Goal: Find specific page/section: Find specific page/section

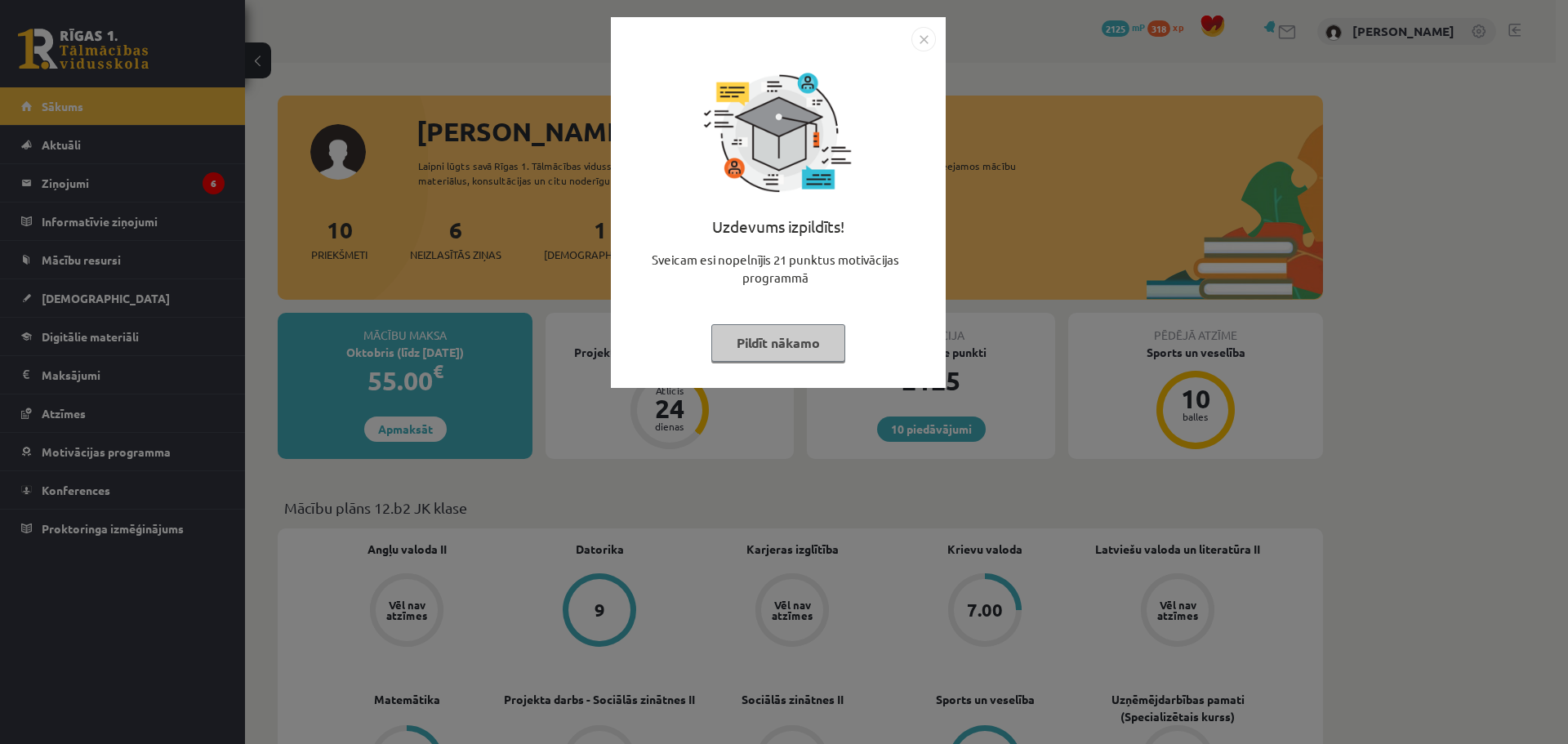
click at [924, 43] on img "Close" at bounding box center [924, 39] width 25 height 25
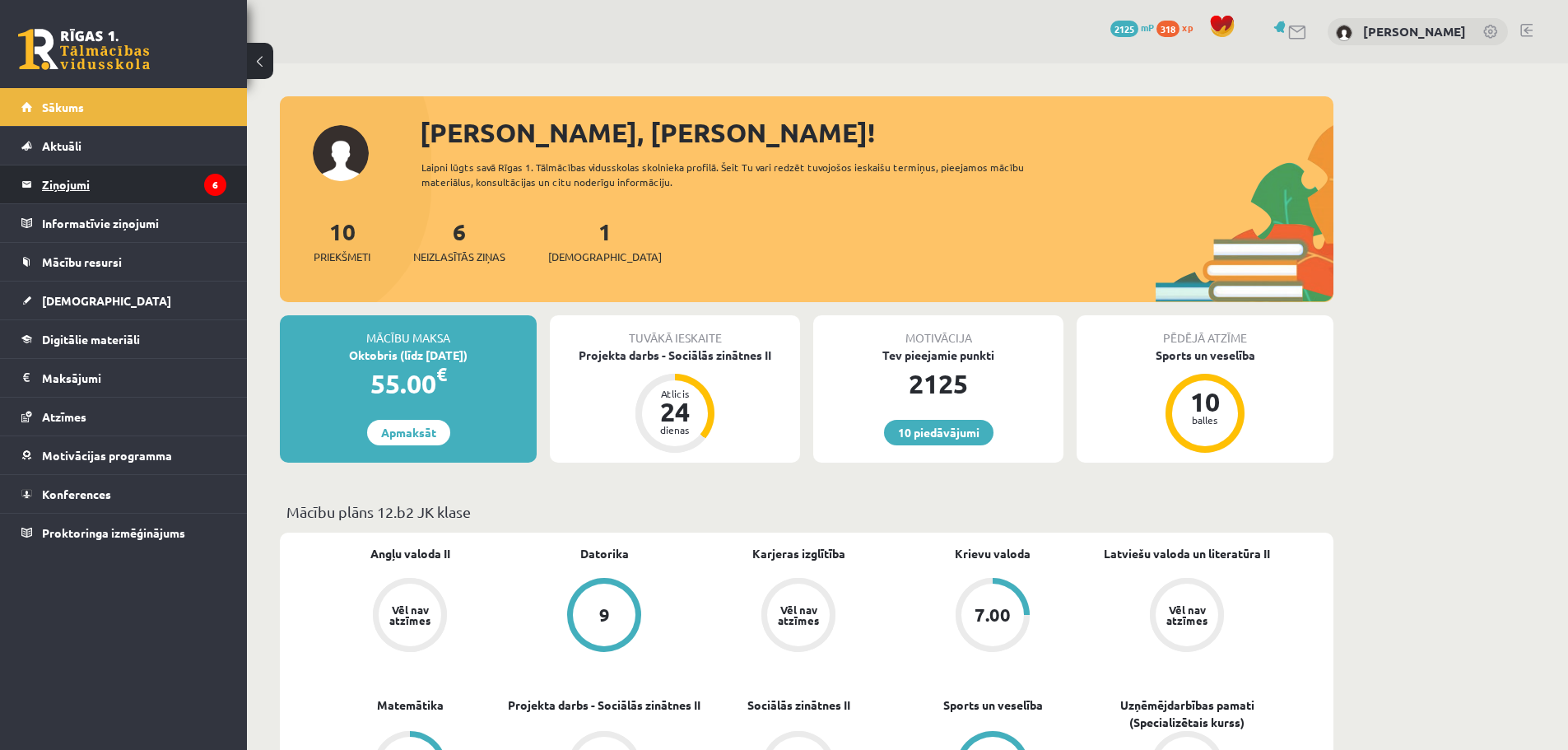
click at [149, 177] on legend "Ziņojumi 6" at bounding box center [135, 184] width 185 height 38
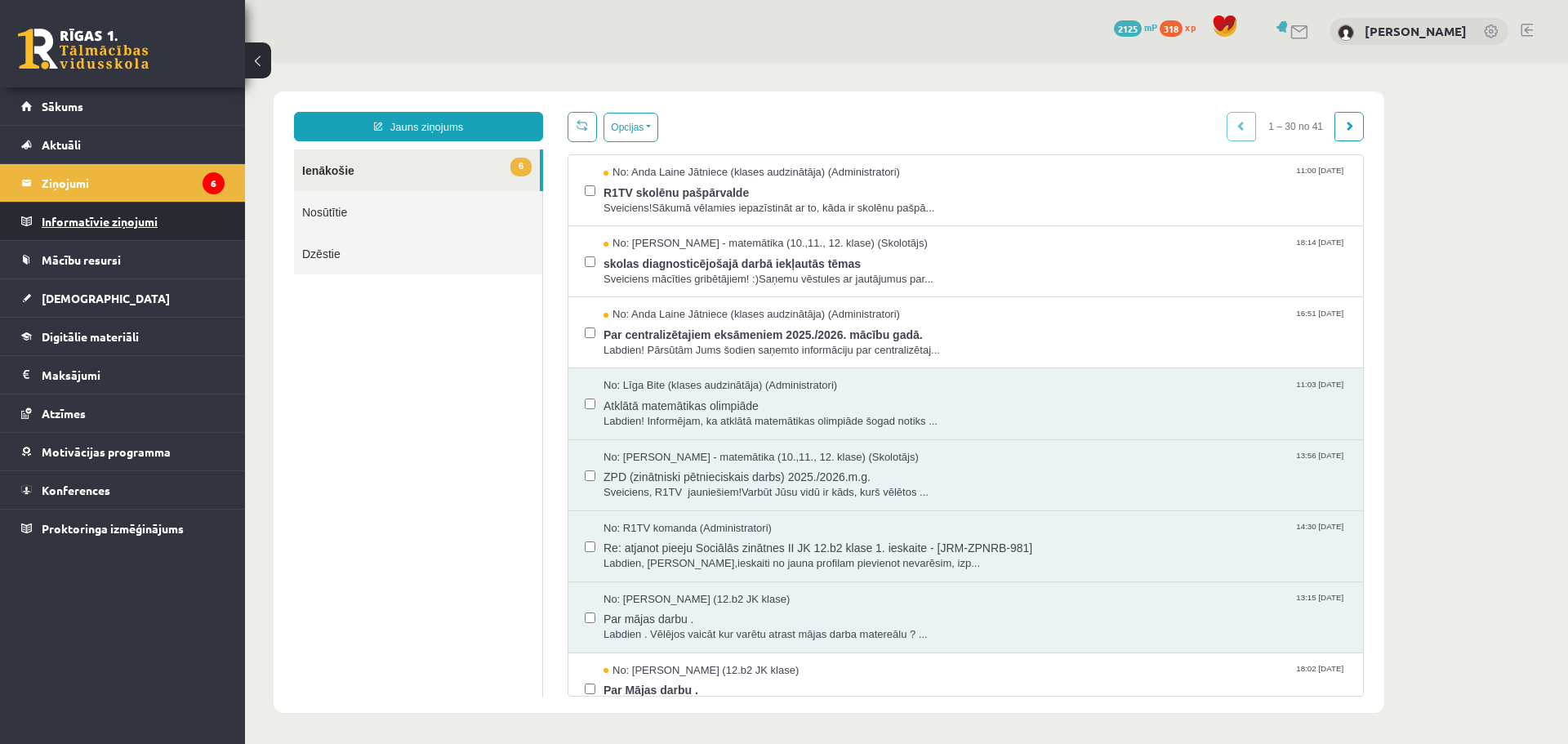
click at [134, 214] on legend "Informatīvie ziņojumi 0" at bounding box center [134, 220] width 183 height 37
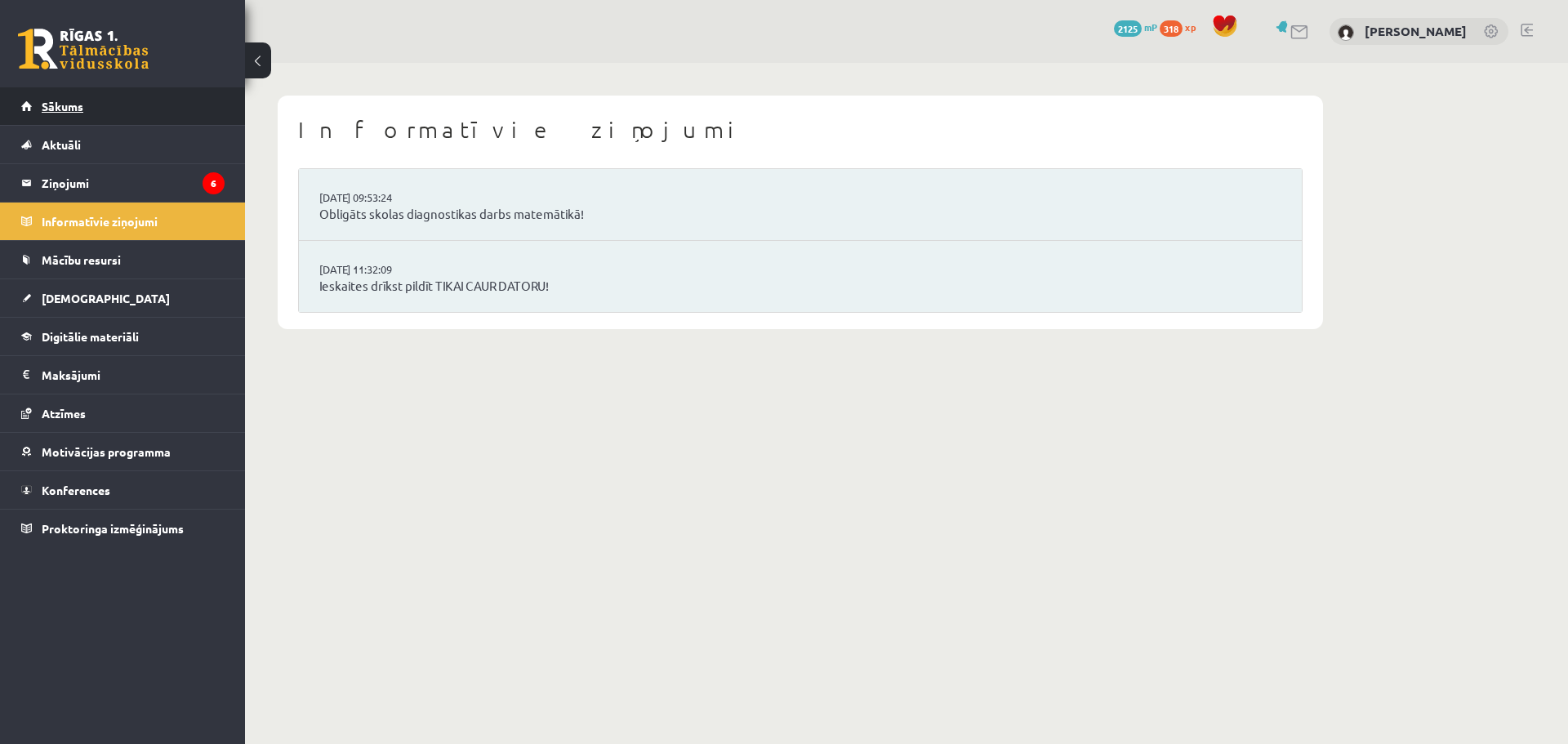
click at [59, 114] on link "Sākums" at bounding box center [122, 106] width 203 height 37
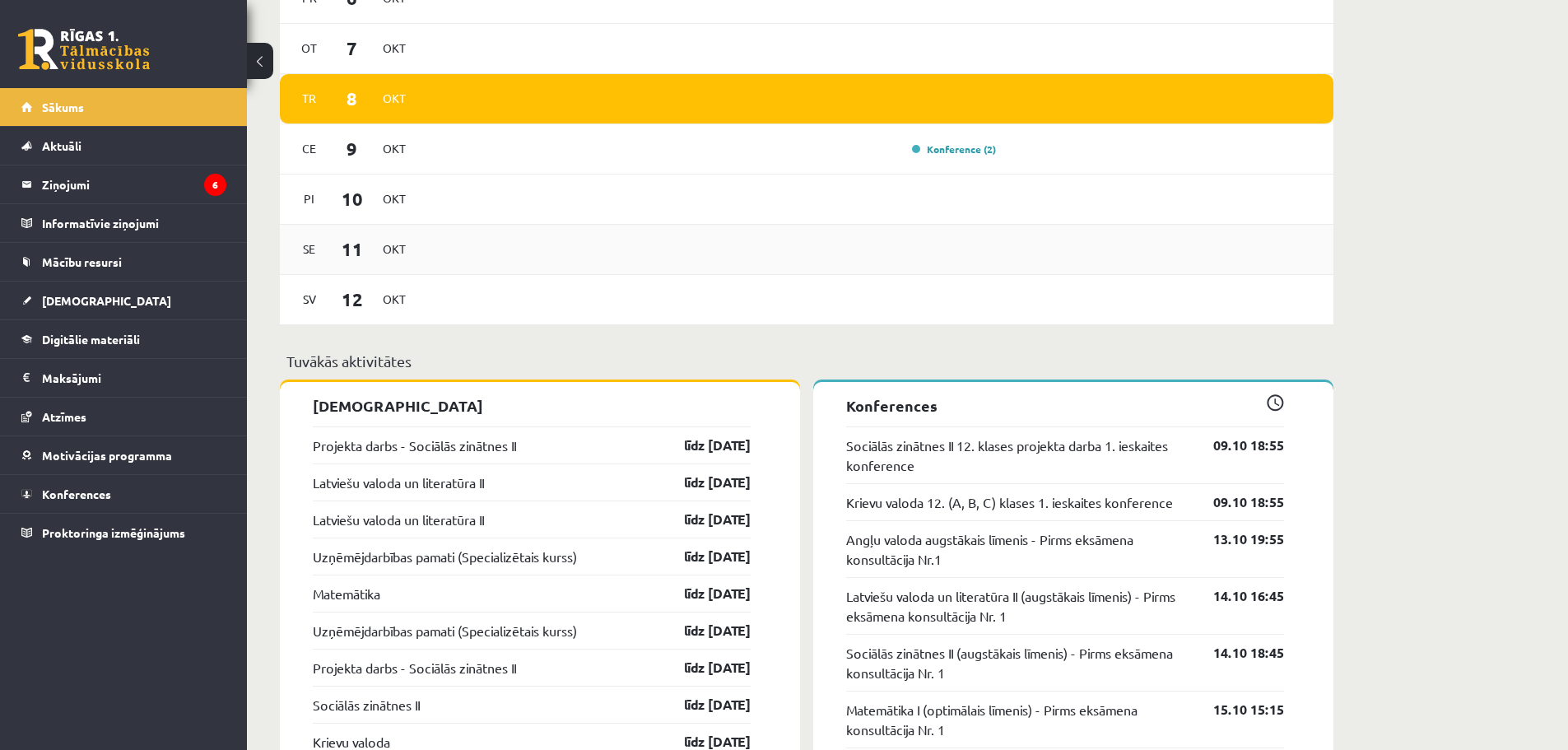
scroll to position [988, 0]
